Goal: Check status

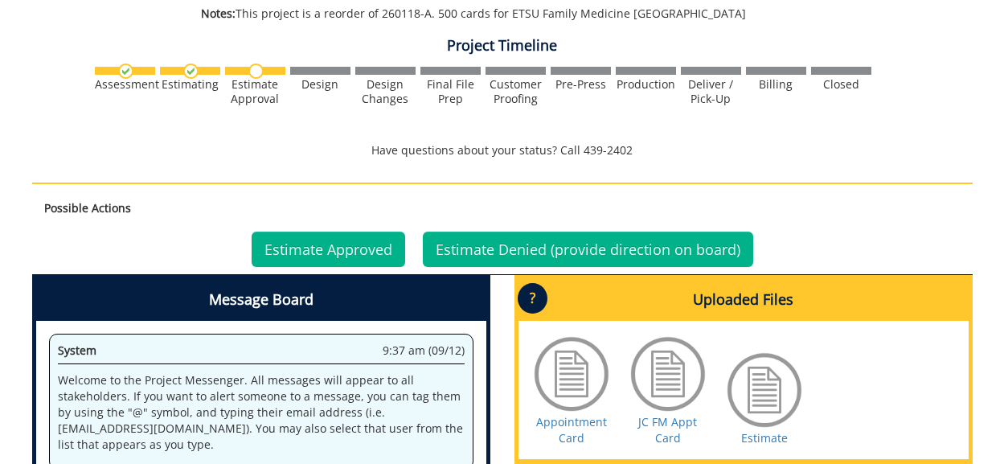
scroll to position [563, 0]
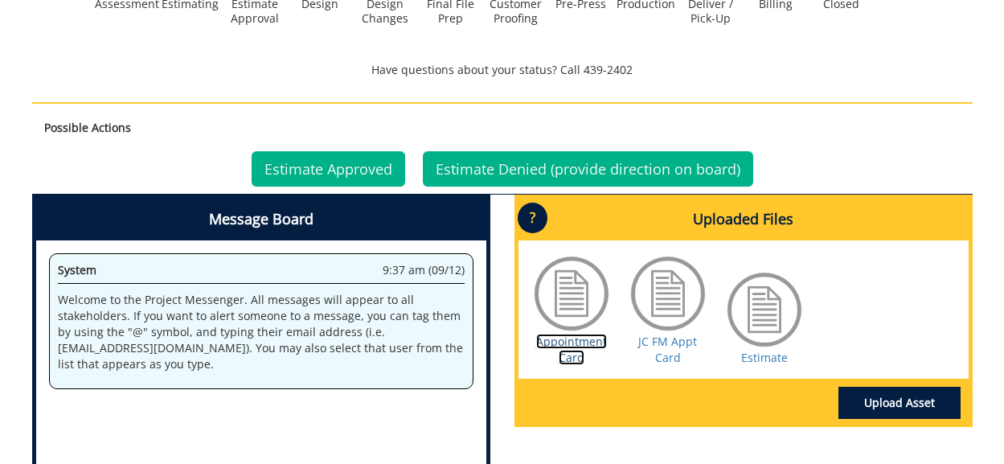
click at [569, 341] on link "Appointment Card" at bounding box center [571, 349] width 71 height 31
click at [667, 339] on link "JC FM Appt Card" at bounding box center [667, 349] width 59 height 31
click at [770, 360] on link "Estimate" at bounding box center [764, 357] width 47 height 15
click at [340, 162] on link "Estimate Approved" at bounding box center [329, 168] width 154 height 35
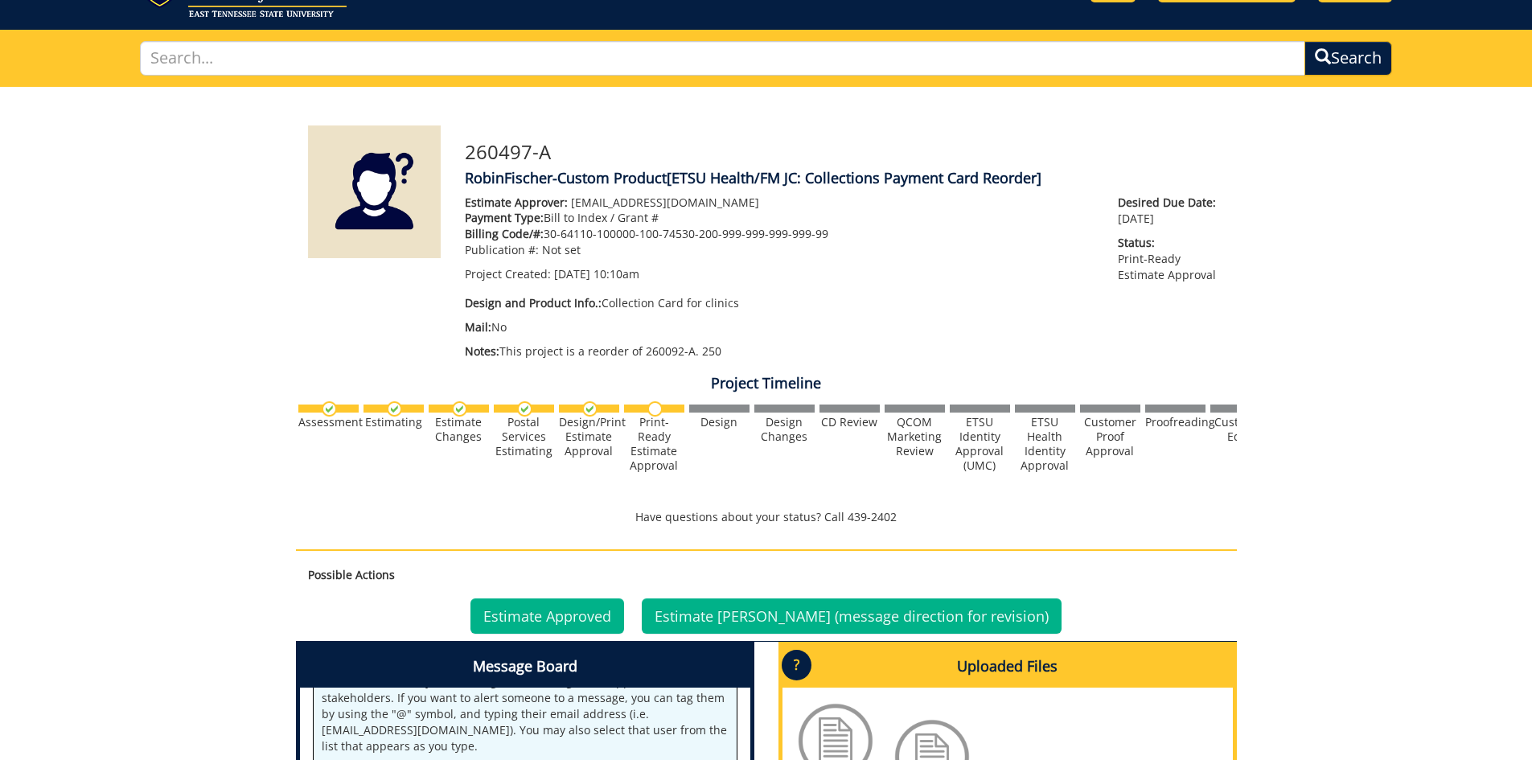
scroll to position [322, 0]
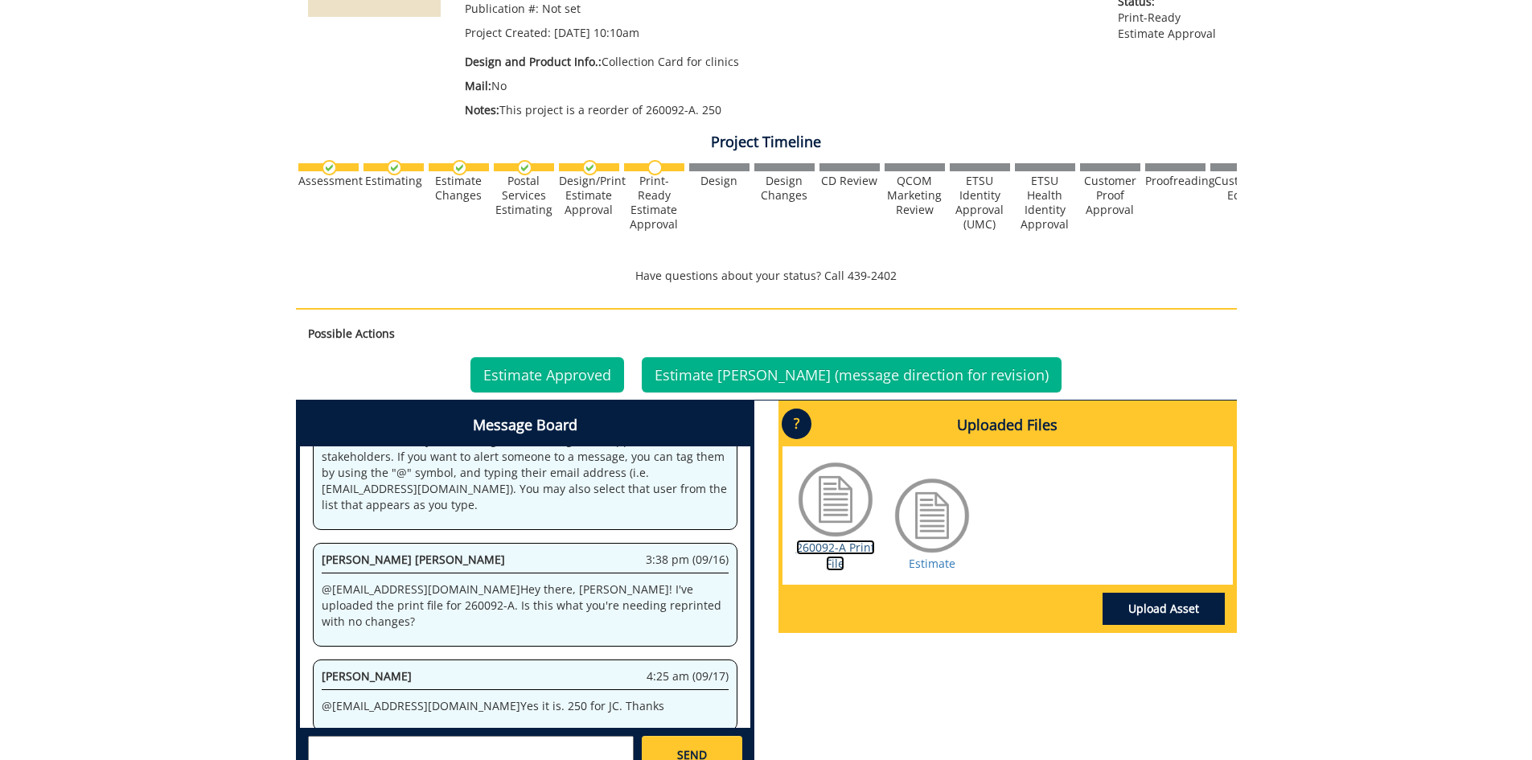
click at [848, 551] on link "260092-A Print File" at bounding box center [835, 555] width 79 height 31
click at [932, 565] on link "Estimate" at bounding box center [932, 563] width 47 height 15
click at [588, 375] on link "Estimate Approved" at bounding box center [547, 374] width 154 height 35
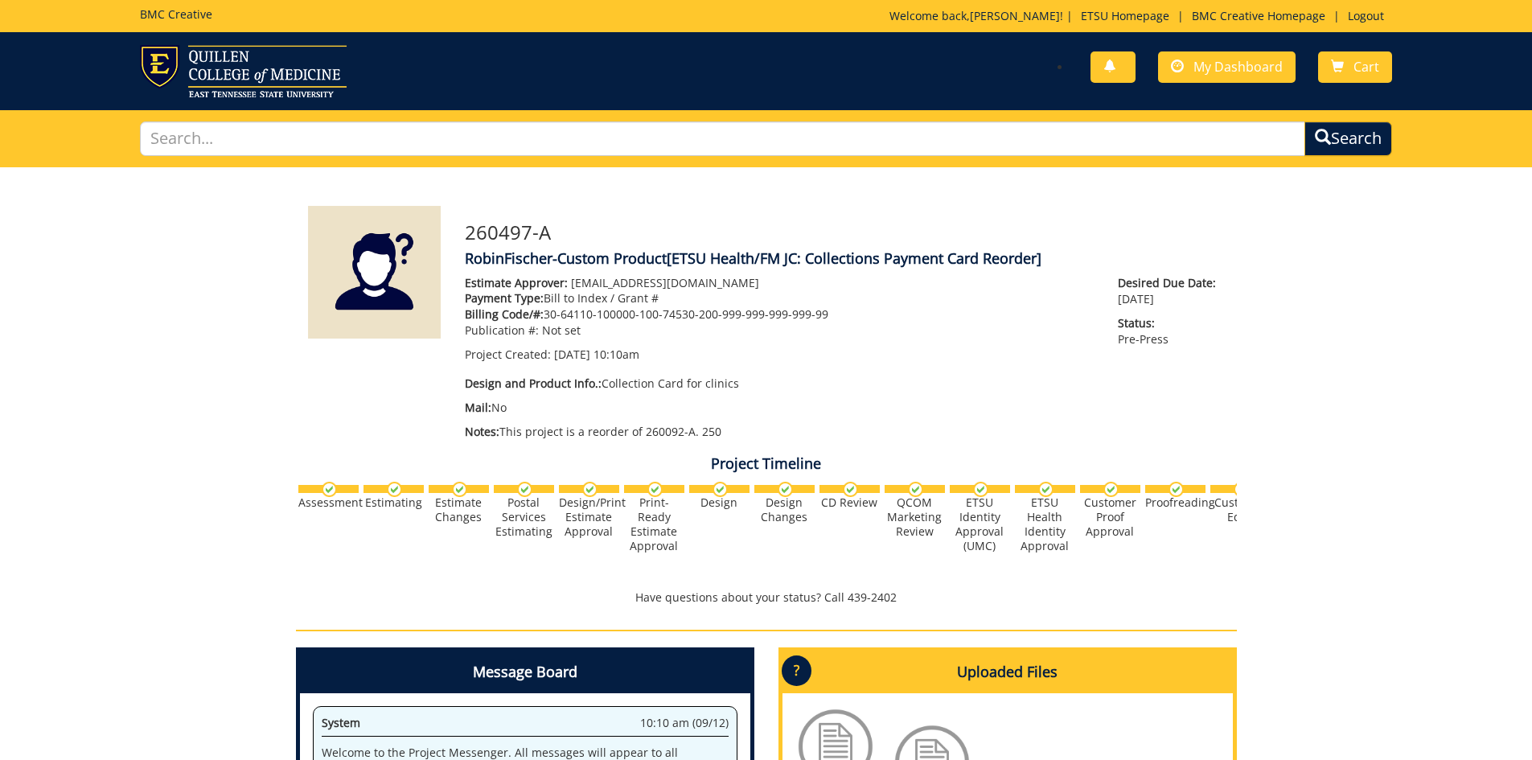
scroll to position [65, 0]
